Goal: Task Accomplishment & Management: Use online tool/utility

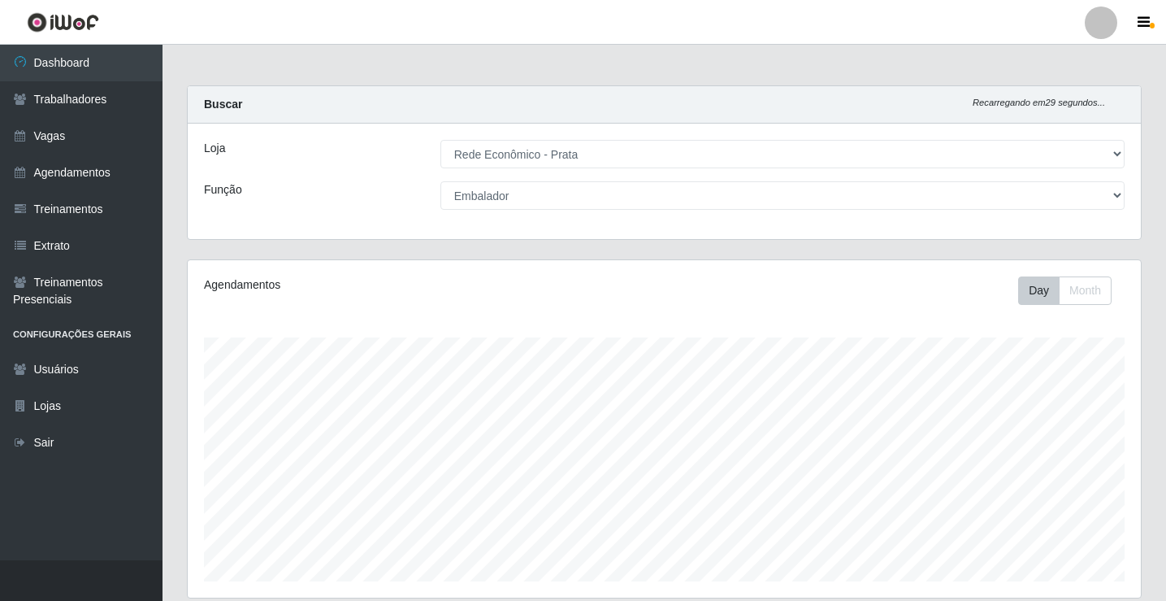
select select "192"
select select "1"
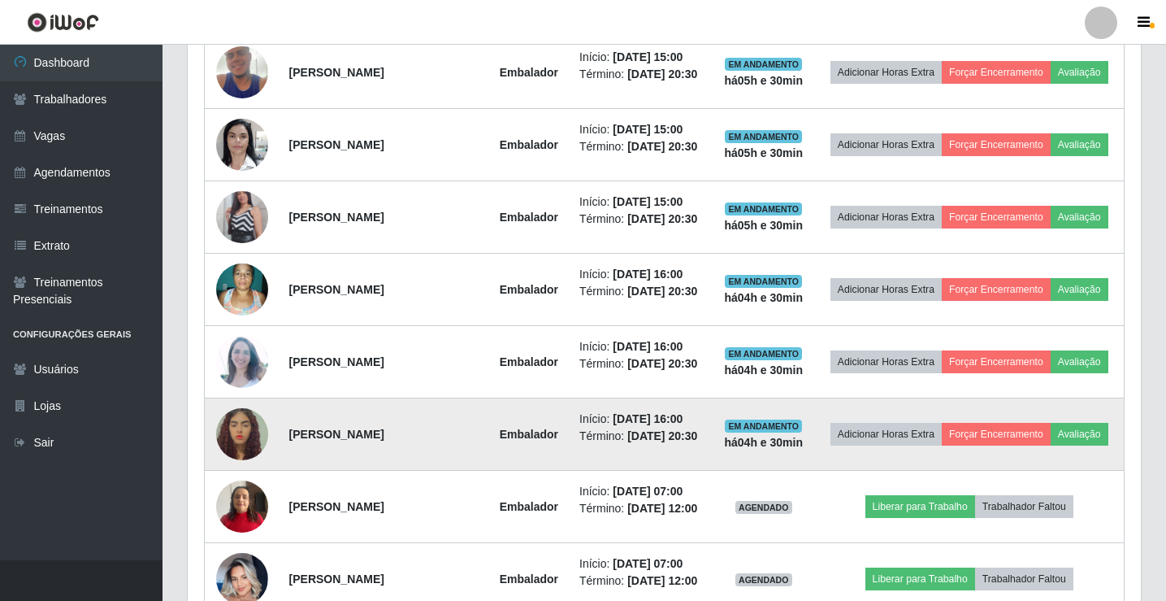
scroll to position [705, 0]
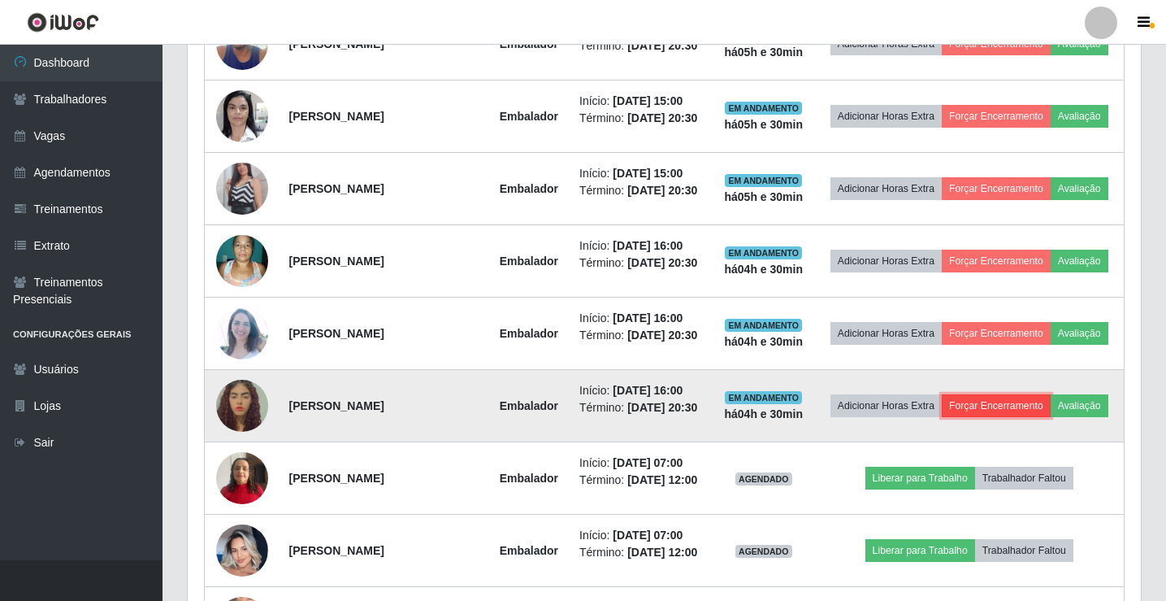
click at [1011, 400] on button "Forçar Encerramento" at bounding box center [996, 405] width 109 height 23
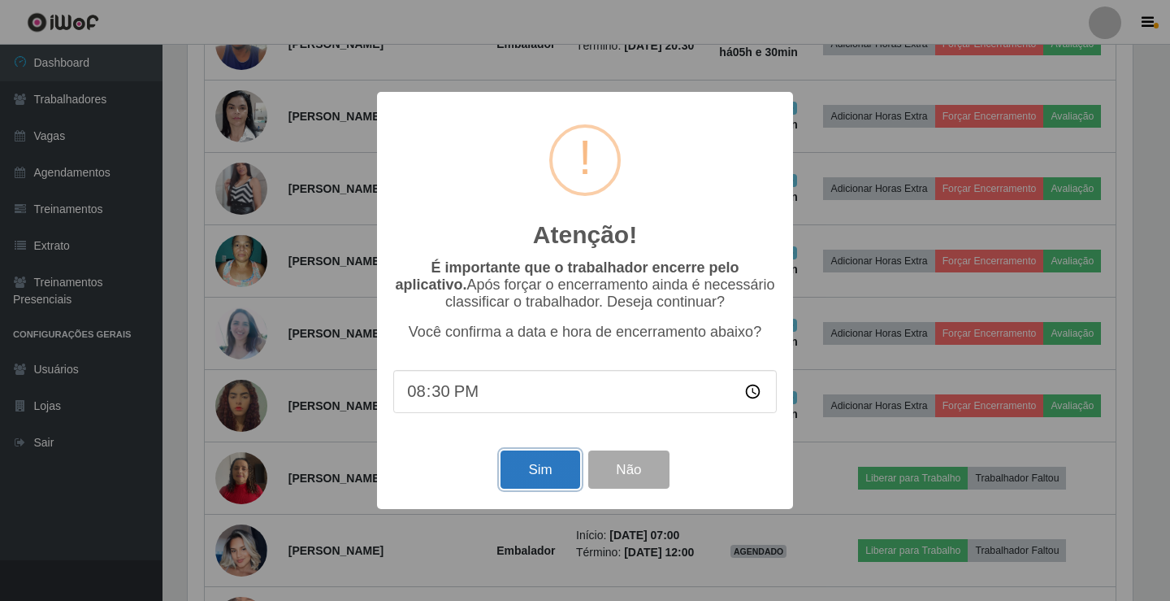
click at [536, 477] on button "Sim" at bounding box center [540, 469] width 79 height 38
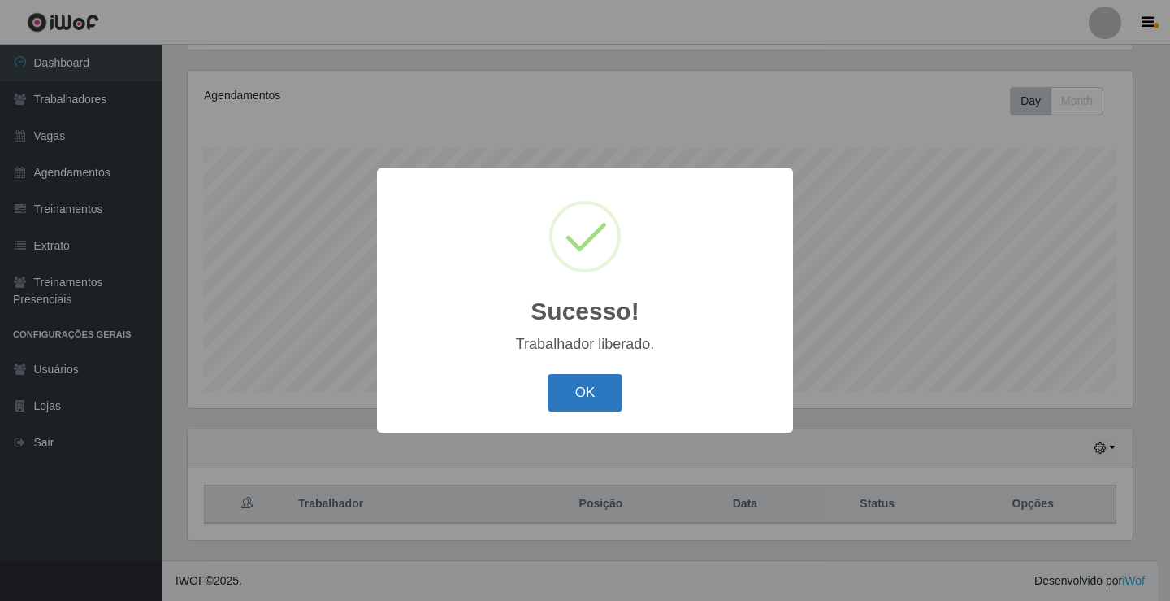
click at [600, 399] on button "OK" at bounding box center [586, 393] width 76 height 38
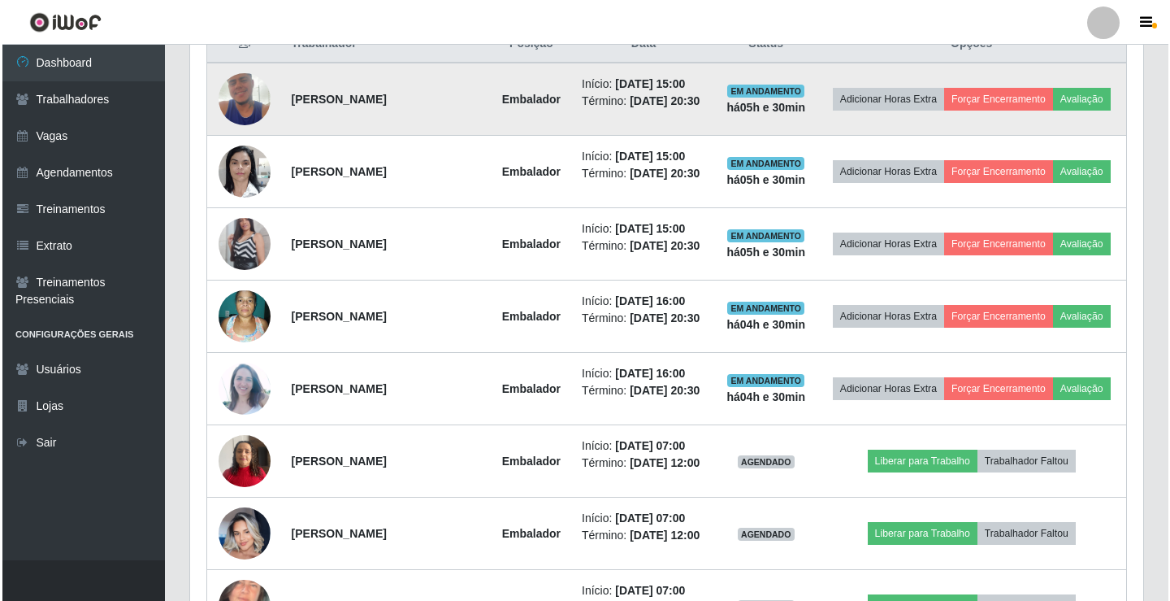
scroll to position [677, 0]
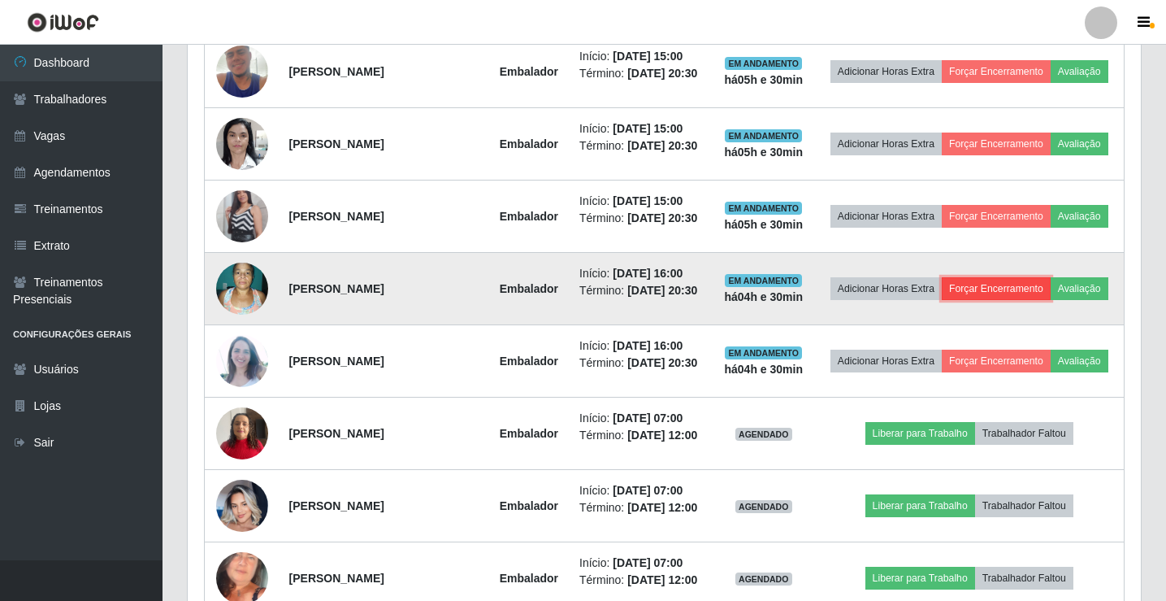
click at [988, 295] on button "Forçar Encerramento" at bounding box center [996, 288] width 109 height 23
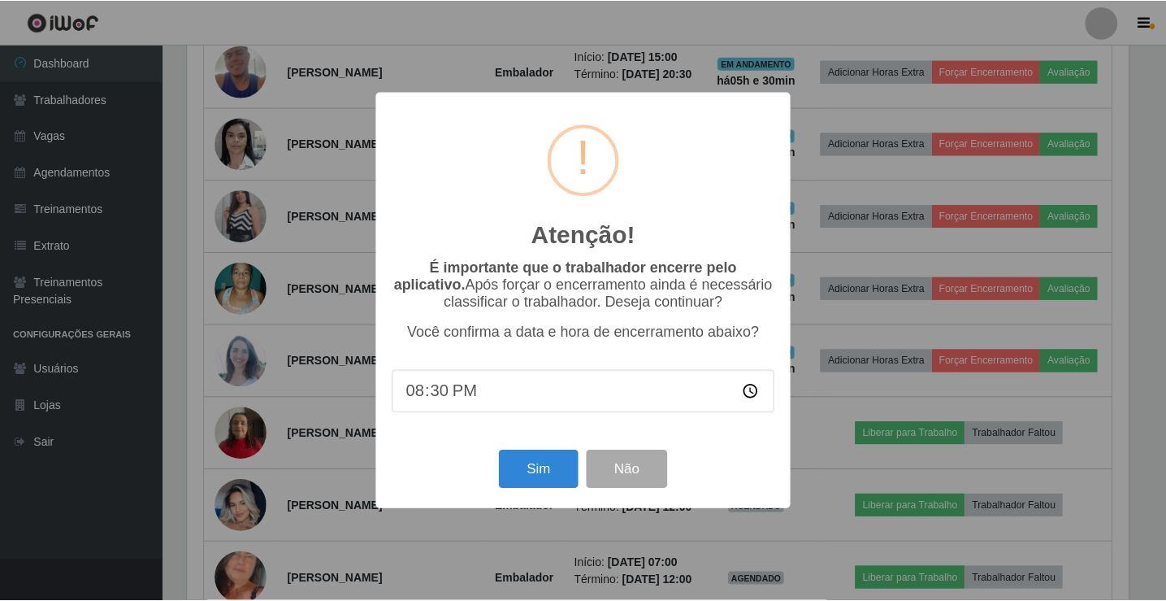
scroll to position [337, 945]
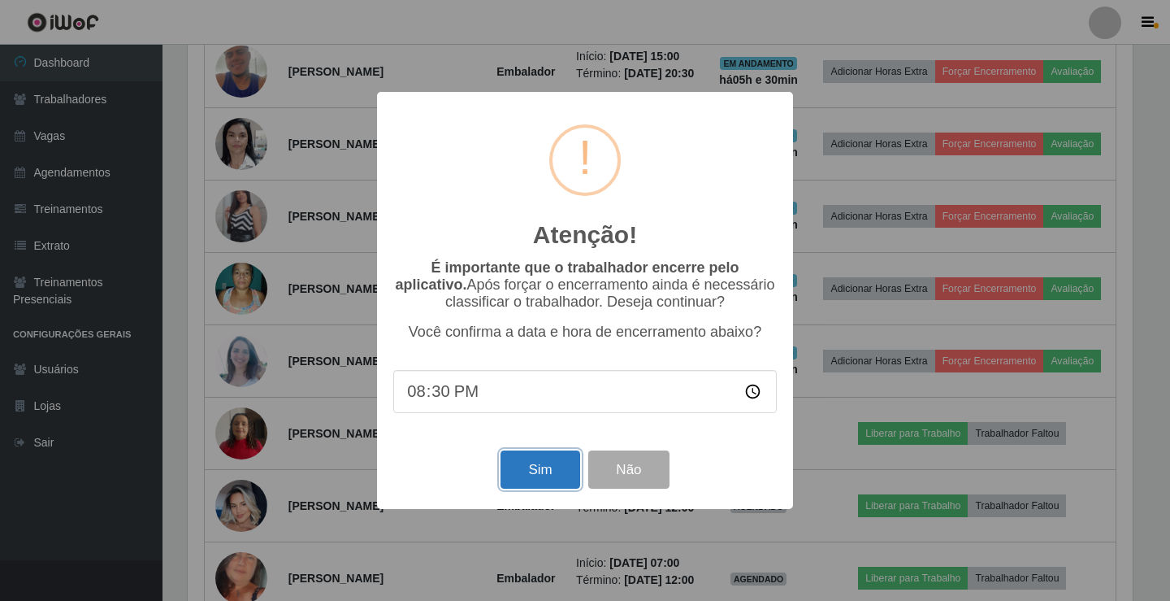
click at [551, 475] on button "Sim" at bounding box center [540, 469] width 79 height 38
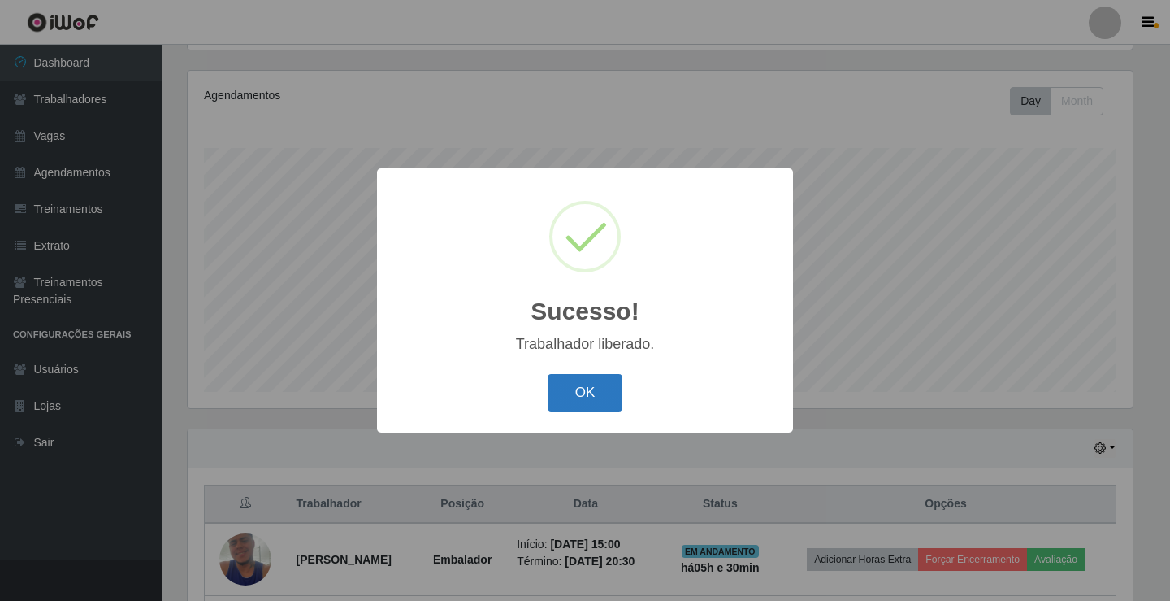
click at [572, 402] on button "OK" at bounding box center [586, 393] width 76 height 38
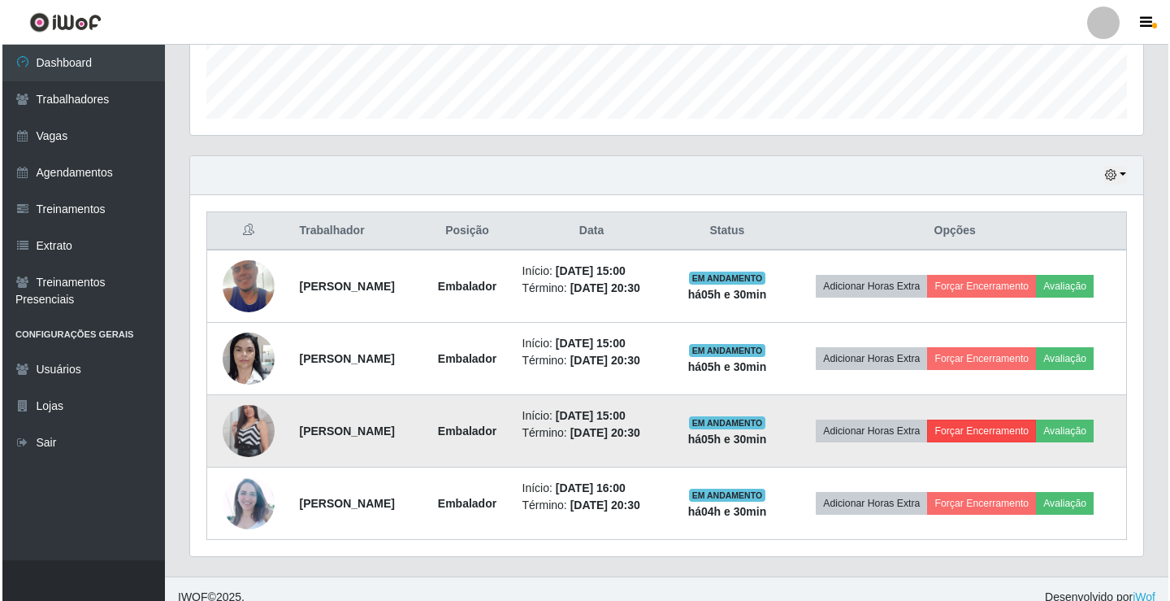
scroll to position [479, 0]
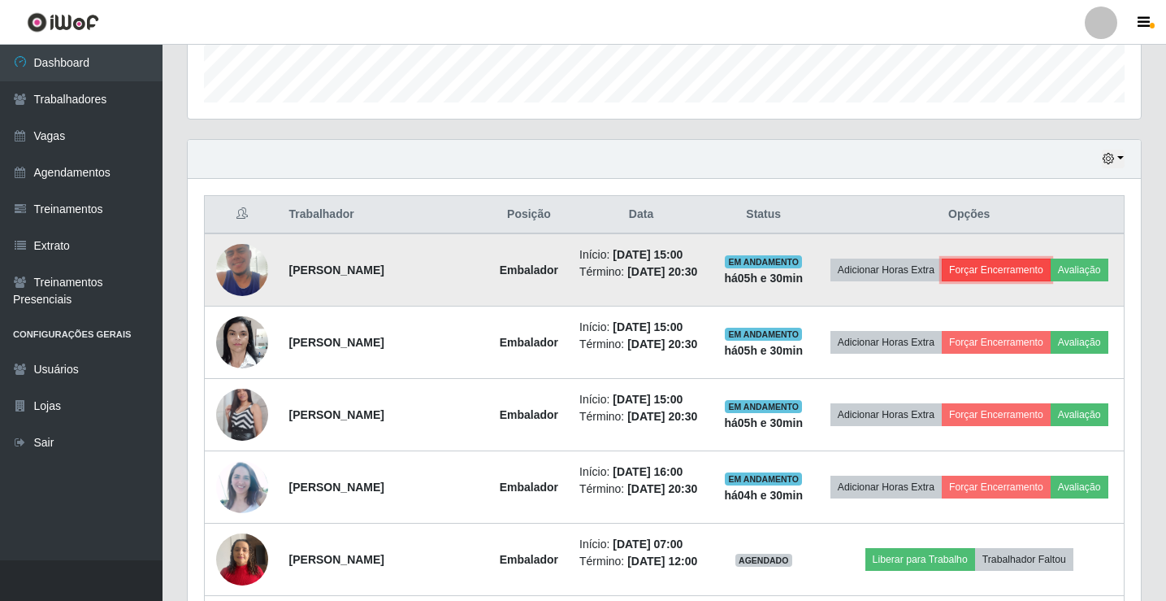
click at [1018, 270] on button "Forçar Encerramento" at bounding box center [996, 269] width 109 height 23
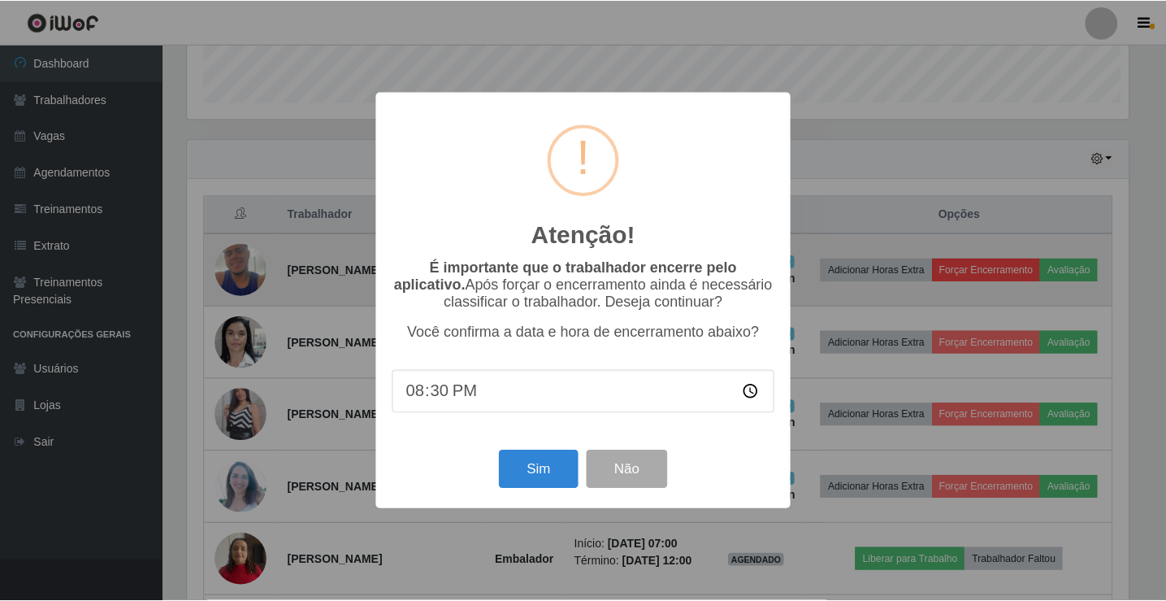
scroll to position [337, 945]
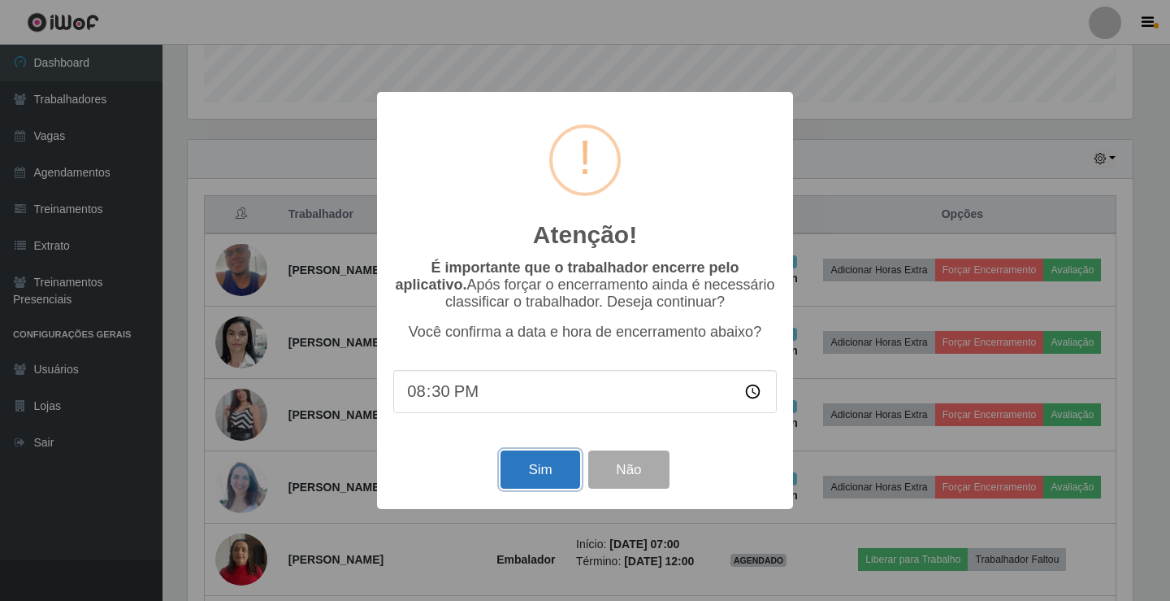
click at [551, 481] on button "Sim" at bounding box center [540, 469] width 79 height 38
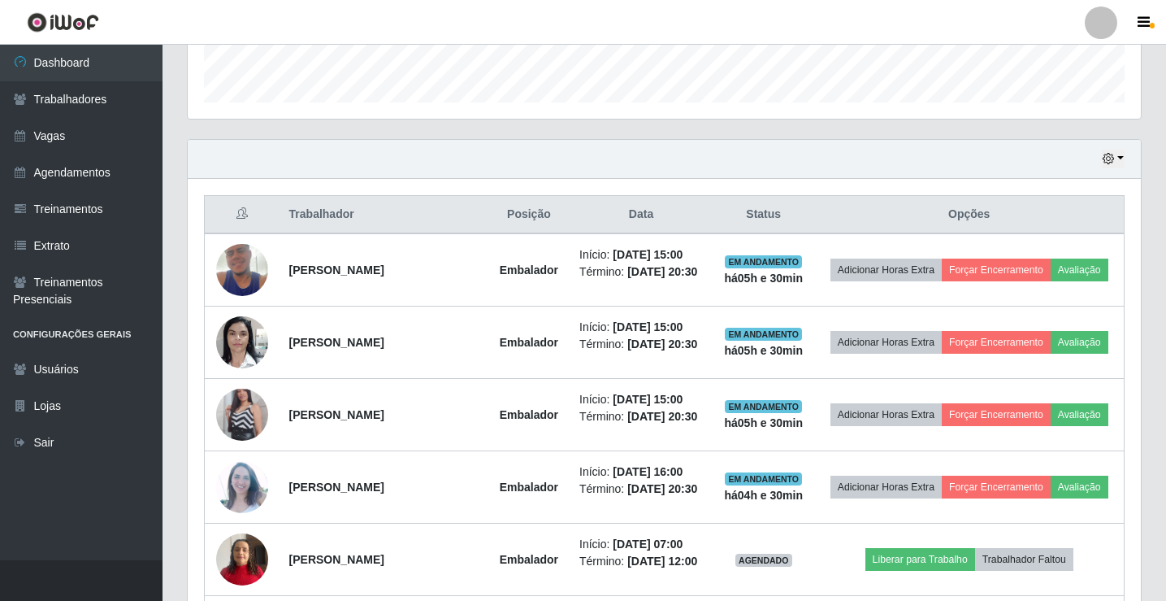
scroll to position [0, 0]
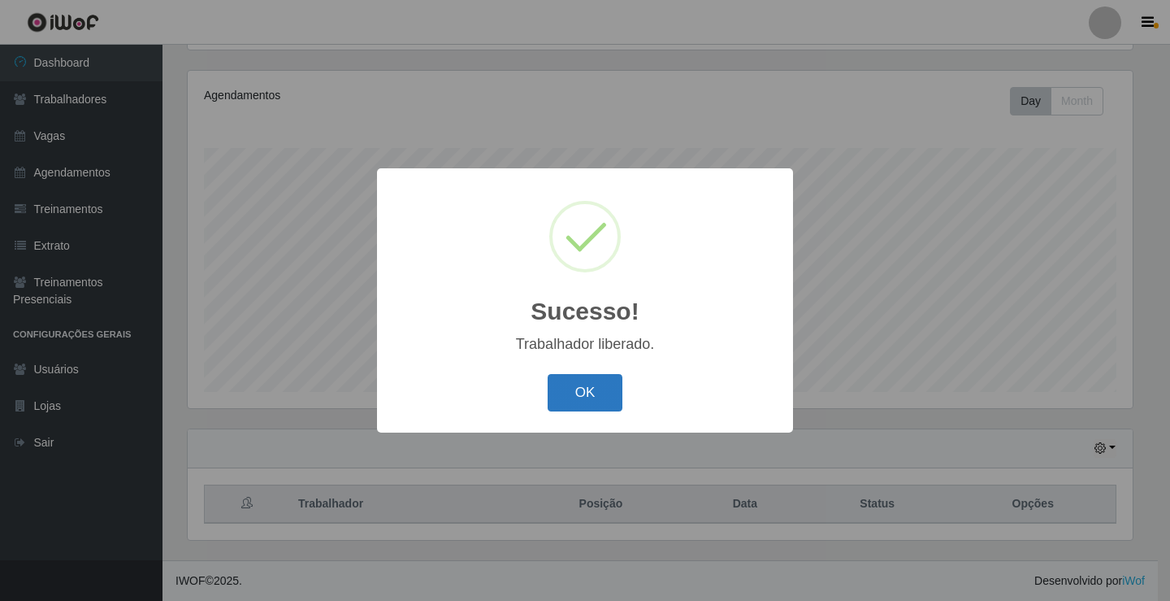
click at [588, 400] on button "OK" at bounding box center [586, 393] width 76 height 38
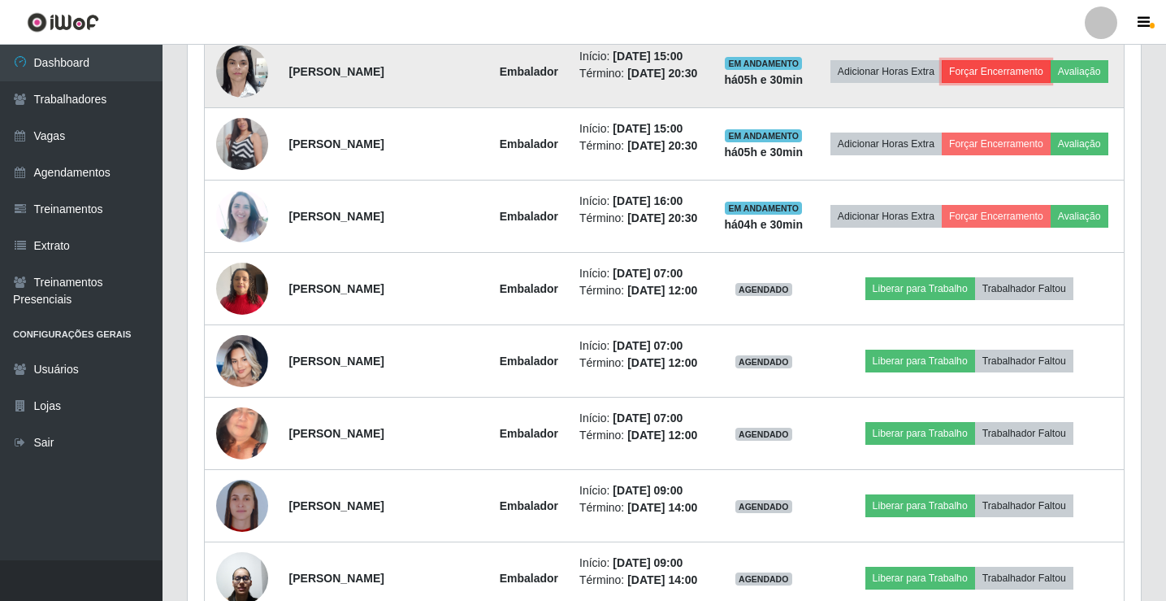
click at [1007, 71] on button "Forçar Encerramento" at bounding box center [996, 71] width 109 height 23
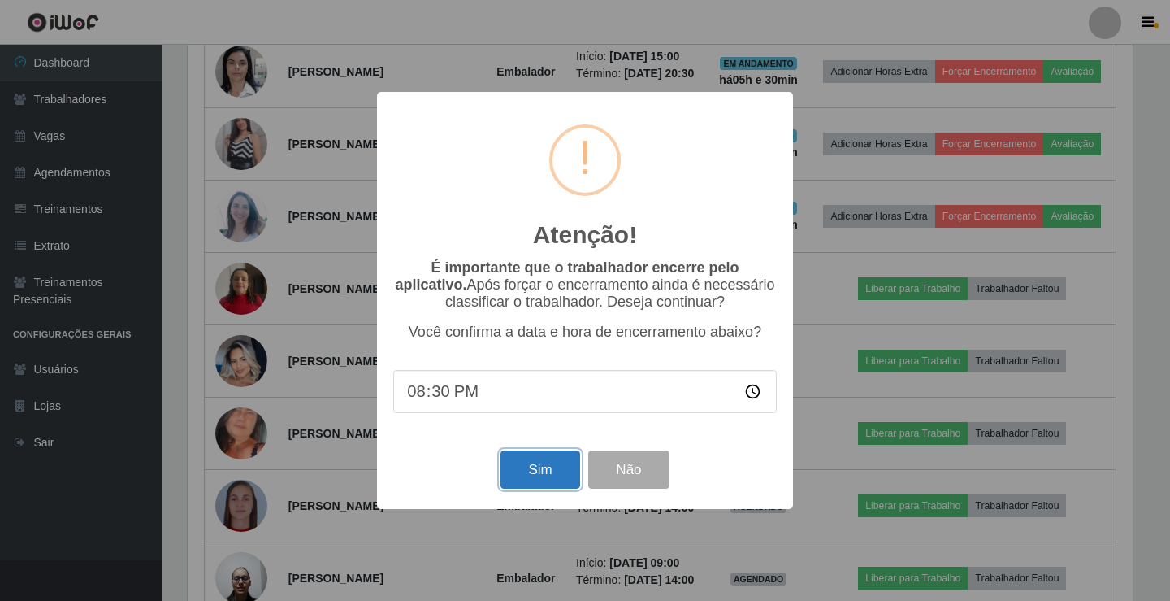
click at [540, 482] on button "Sim" at bounding box center [540, 469] width 79 height 38
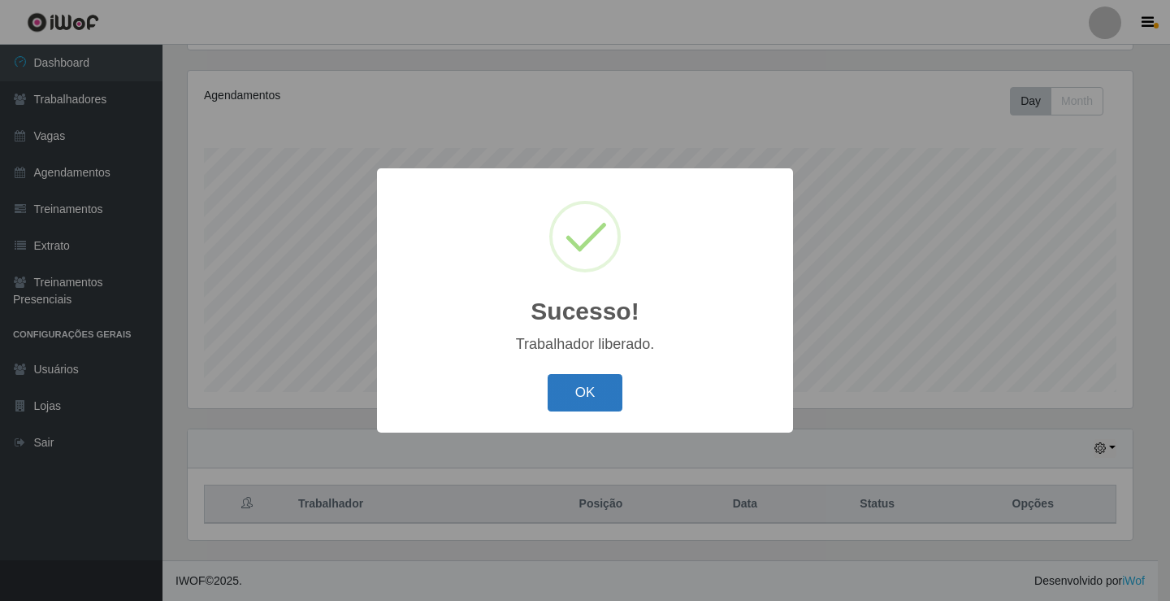
click at [579, 391] on button "OK" at bounding box center [586, 393] width 76 height 38
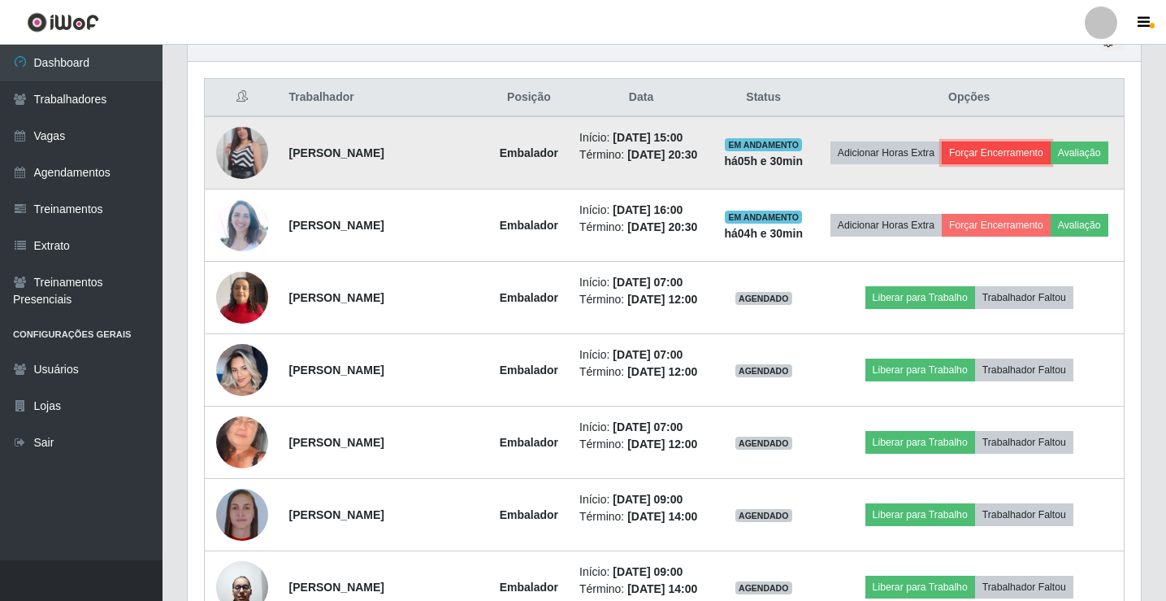
click at [1006, 149] on button "Forçar Encerramento" at bounding box center [996, 152] width 109 height 23
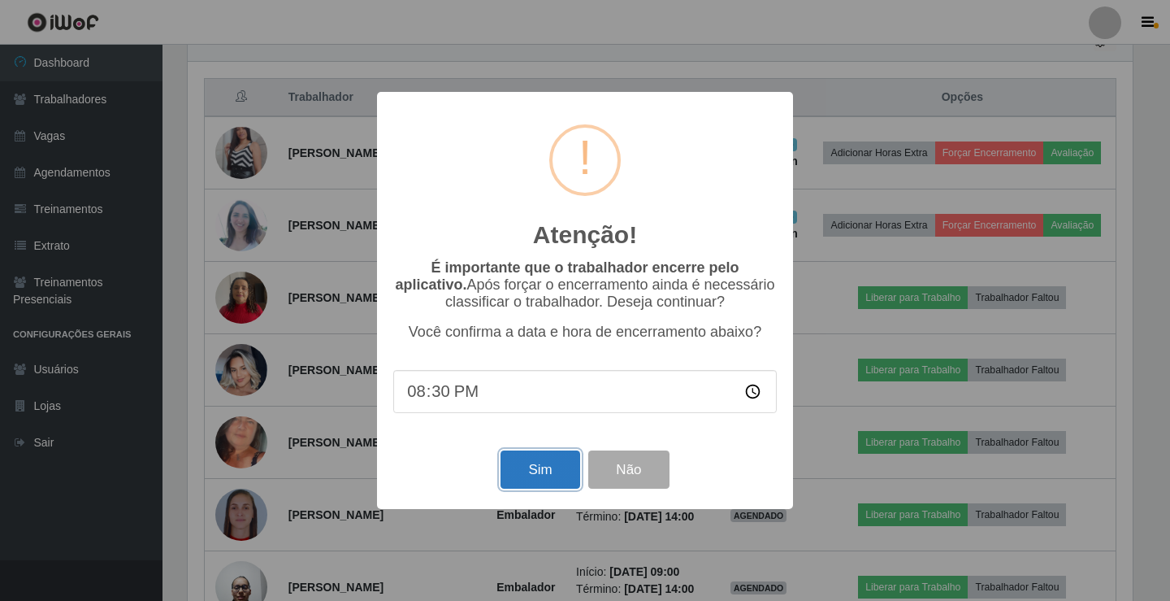
click at [542, 478] on button "Sim" at bounding box center [540, 469] width 79 height 38
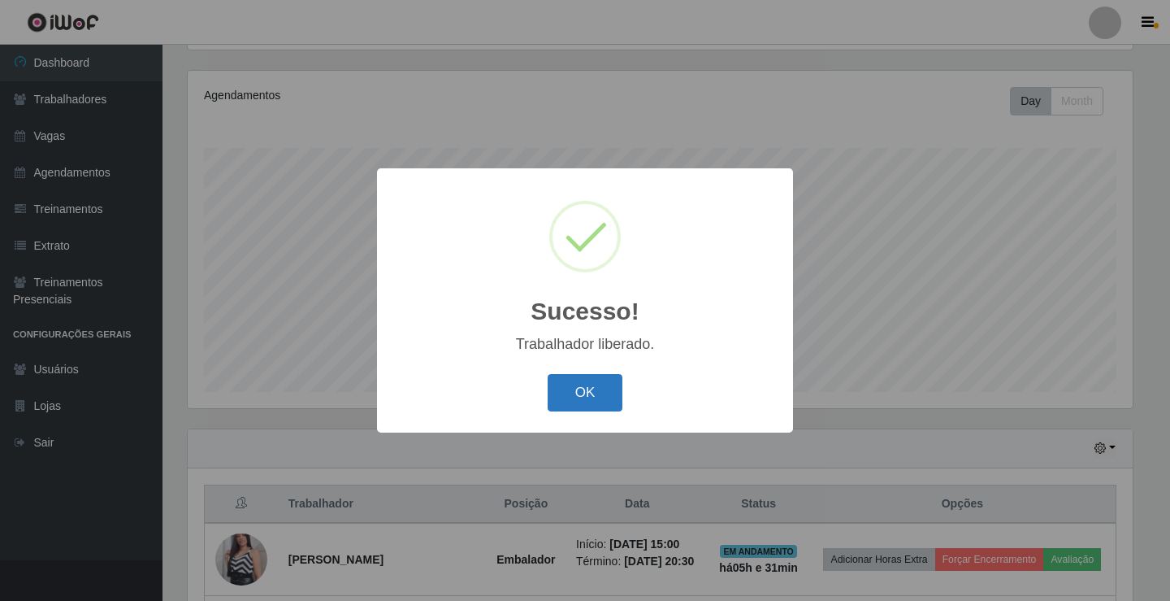
click at [592, 393] on button "OK" at bounding box center [586, 393] width 76 height 38
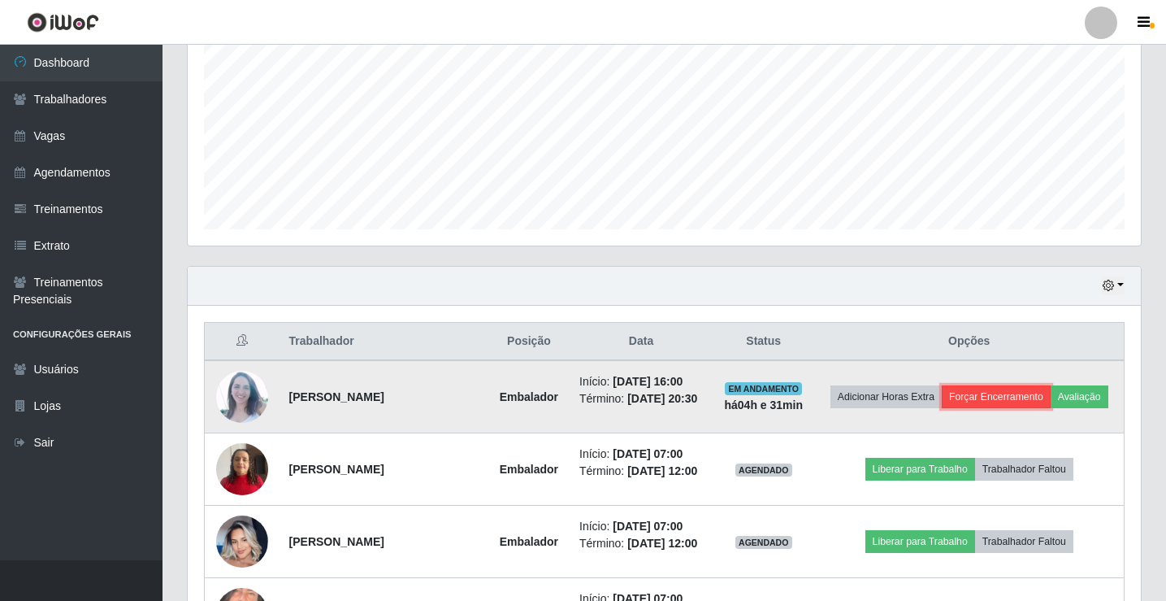
click at [1008, 392] on button "Forçar Encerramento" at bounding box center [996, 396] width 109 height 23
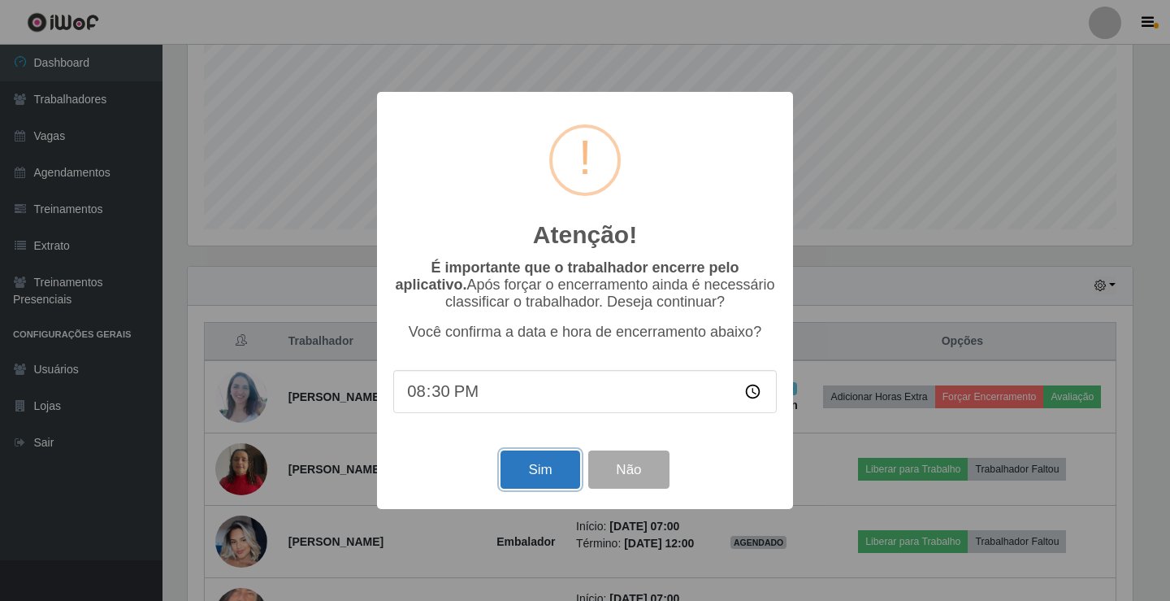
click at [550, 478] on button "Sim" at bounding box center [540, 469] width 79 height 38
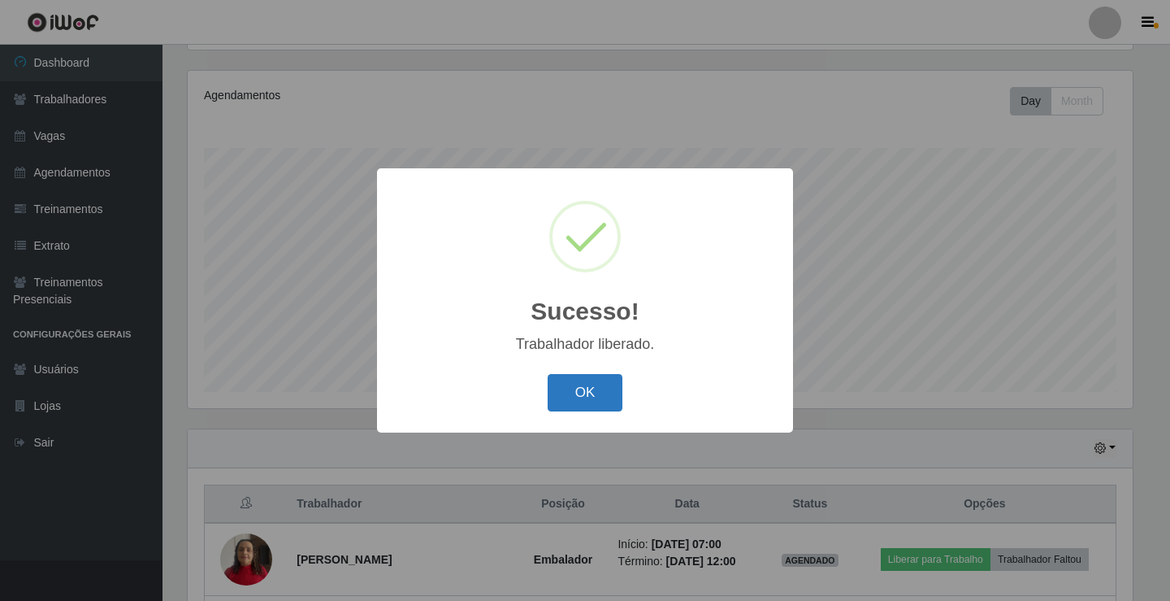
click at [587, 397] on button "OK" at bounding box center [586, 393] width 76 height 38
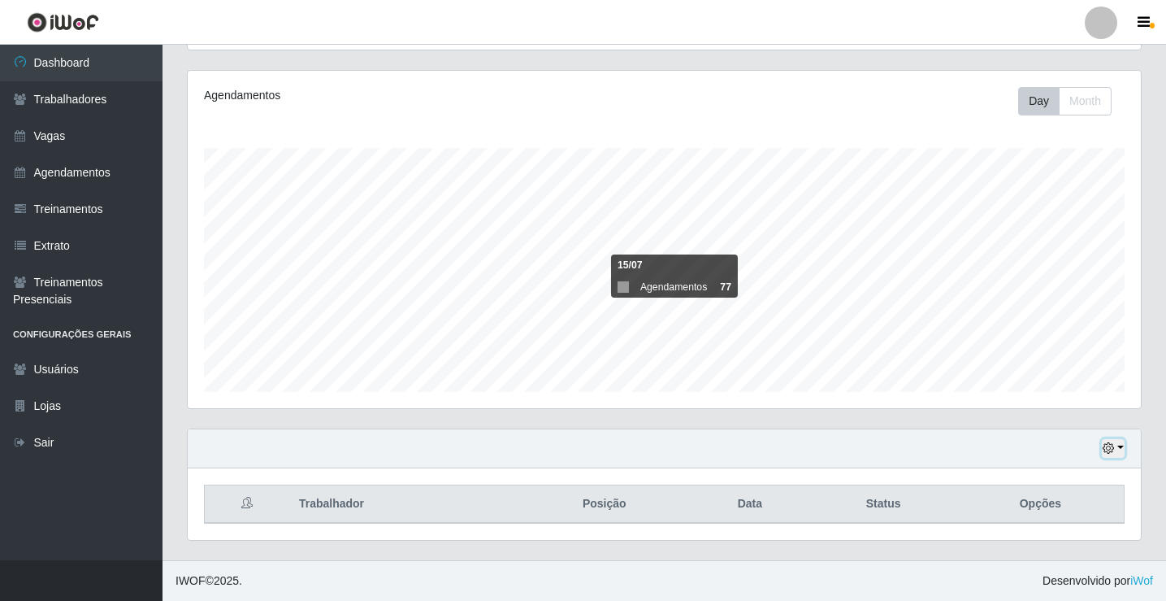
click at [1121, 445] on button "button" at bounding box center [1113, 448] width 23 height 19
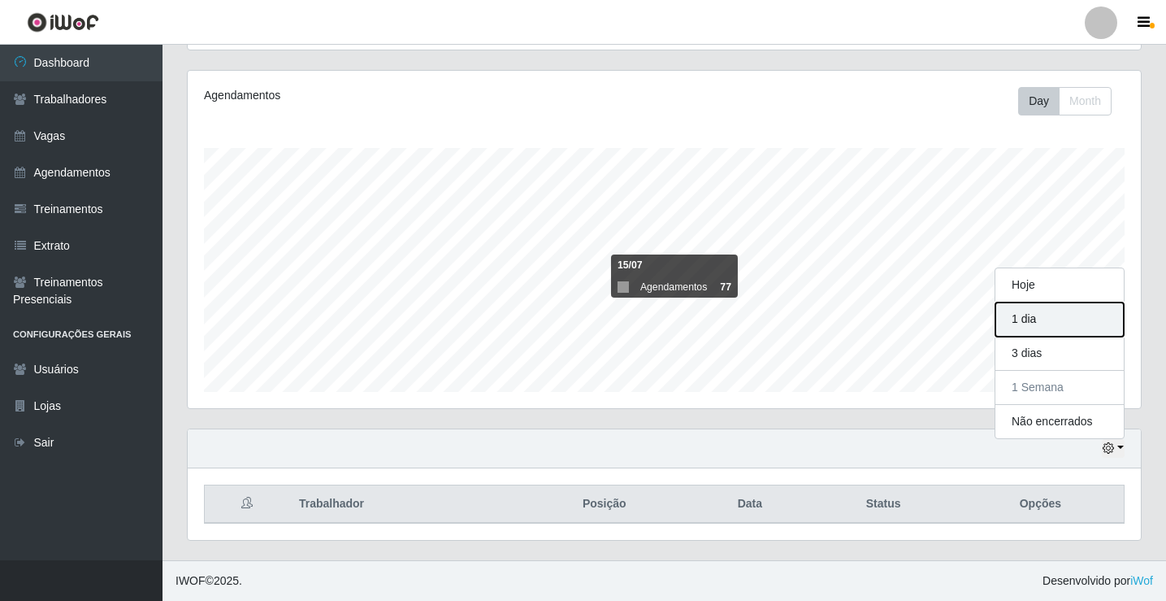
click at [1039, 322] on button "1 dia" at bounding box center [1059, 319] width 128 height 34
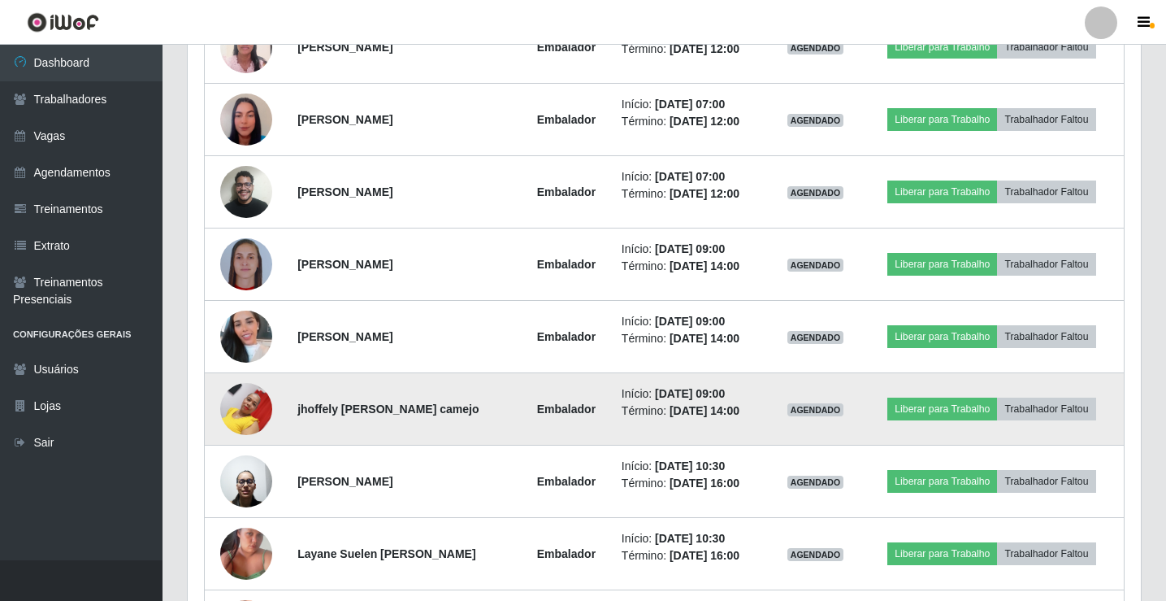
click at [246, 414] on img at bounding box center [246, 408] width 52 height 69
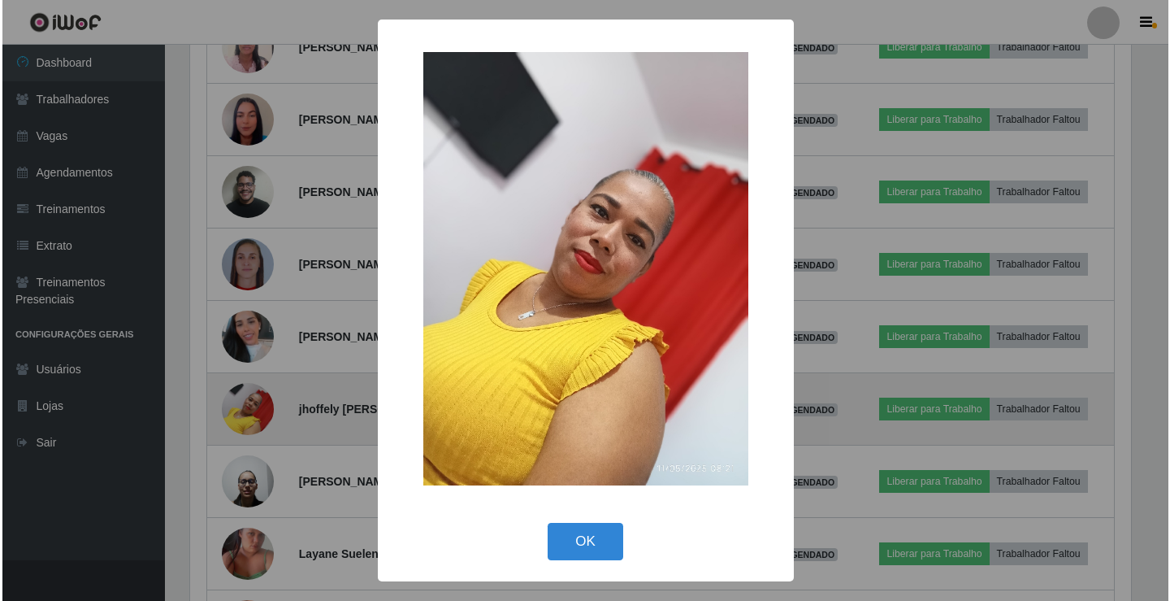
scroll to position [812250, 811642]
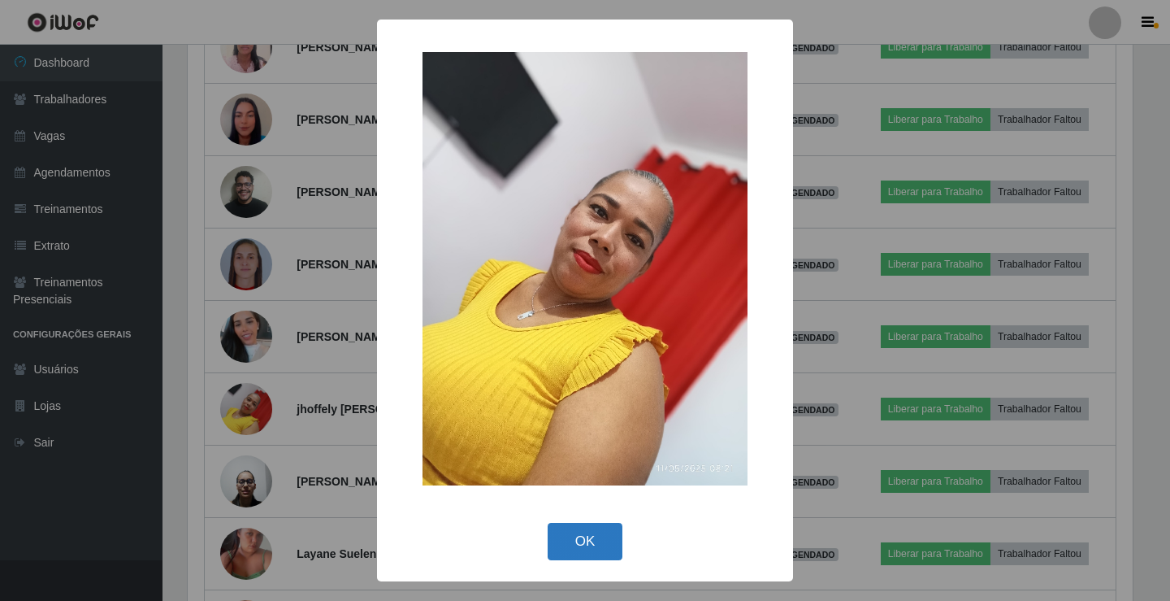
click at [579, 542] on button "OK" at bounding box center [586, 541] width 76 height 38
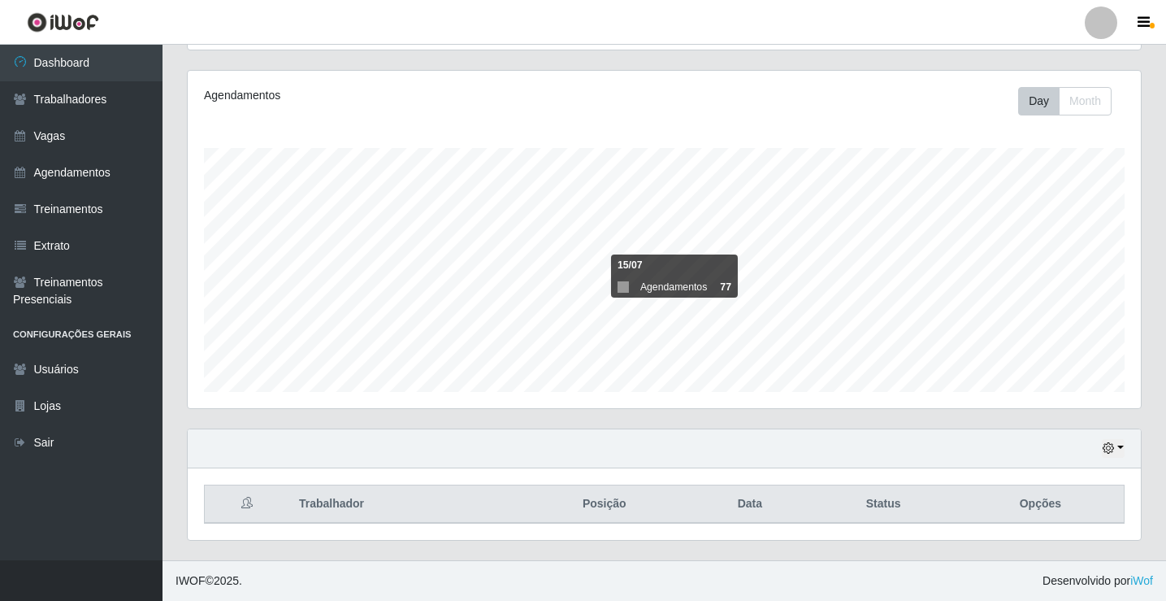
scroll to position [189, 0]
